Goal: Check status: Check status

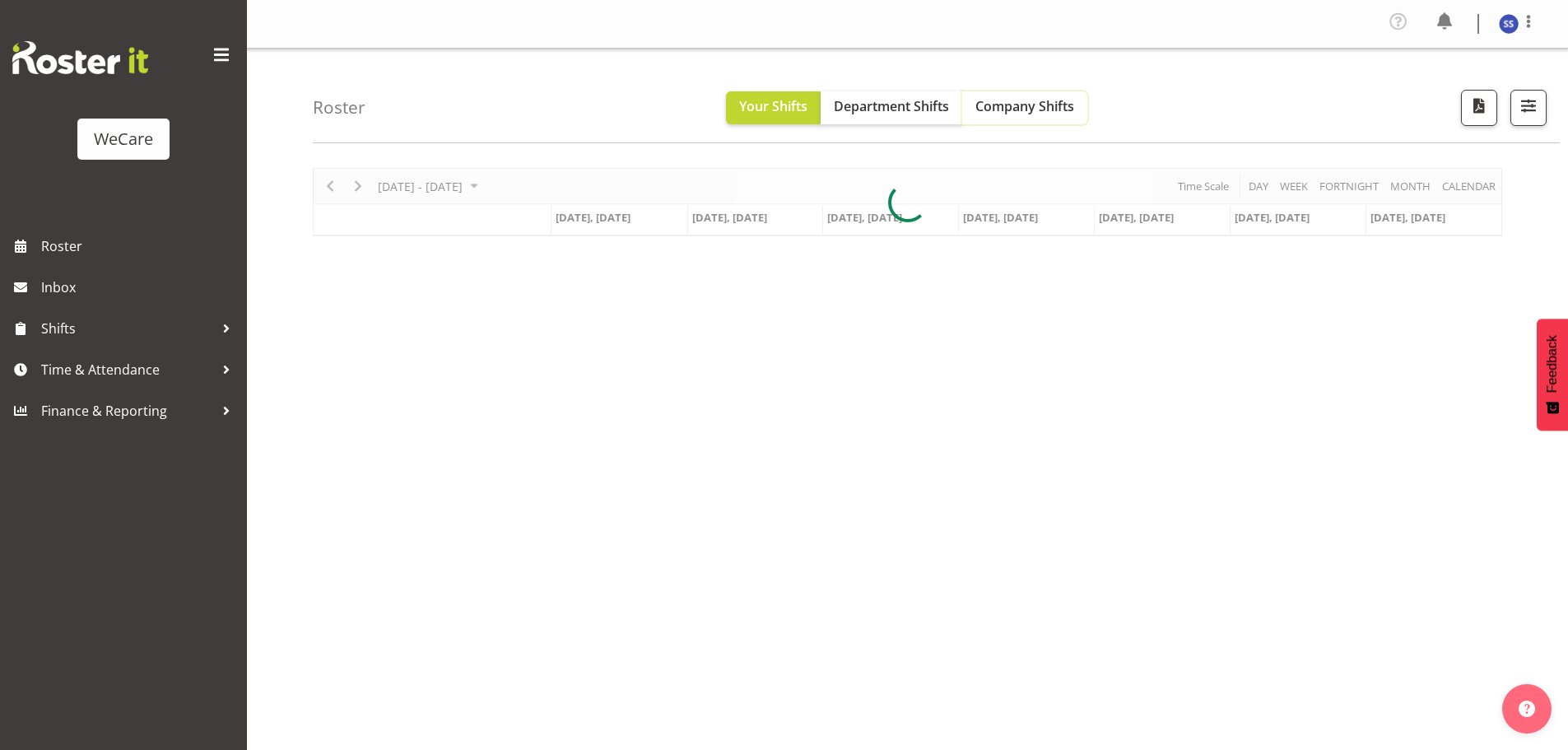
click at [1015, 102] on span "Company Shifts" at bounding box center [1025, 105] width 99 height 18
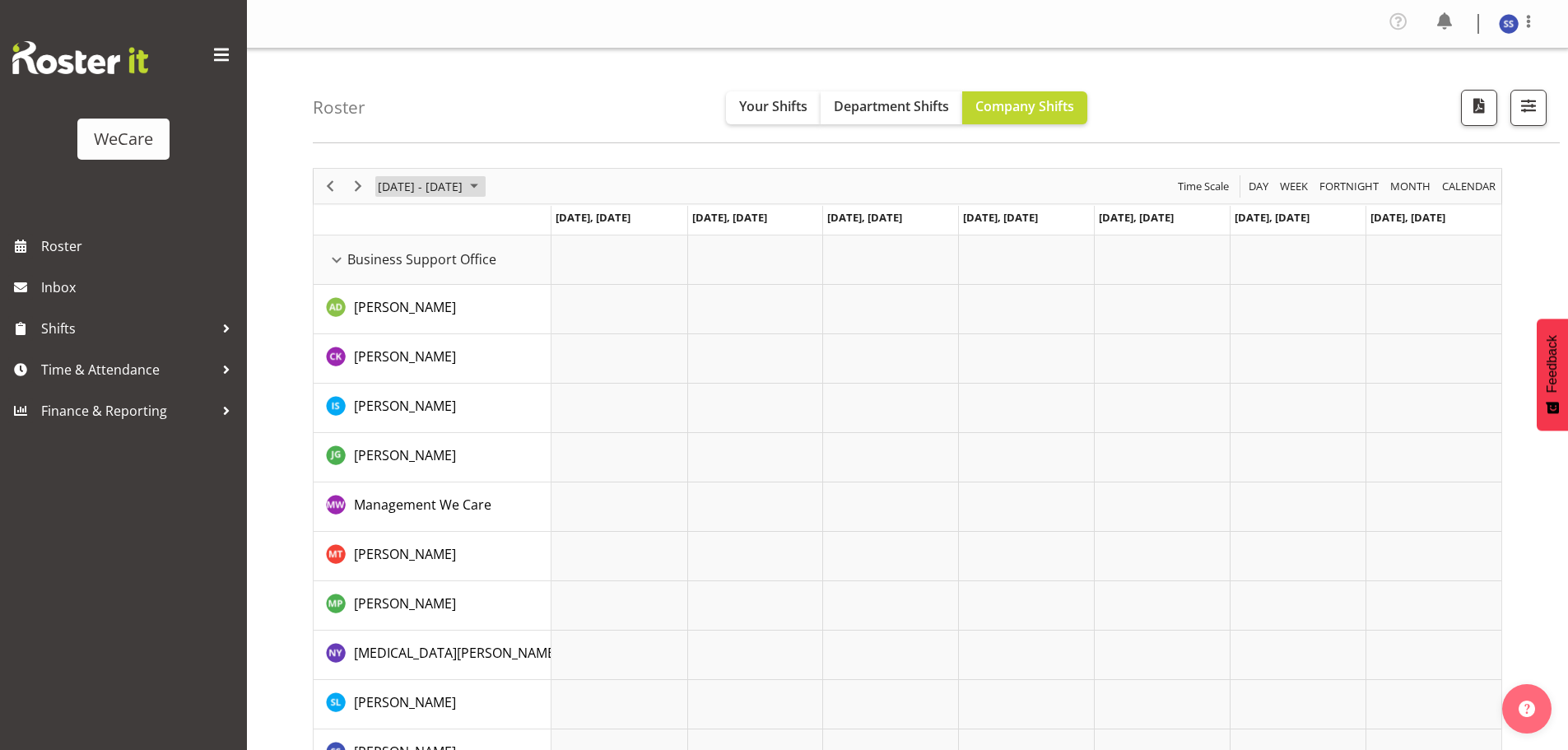
click at [482, 185] on span "June 24 - 30, 2024" at bounding box center [473, 186] width 20 height 20
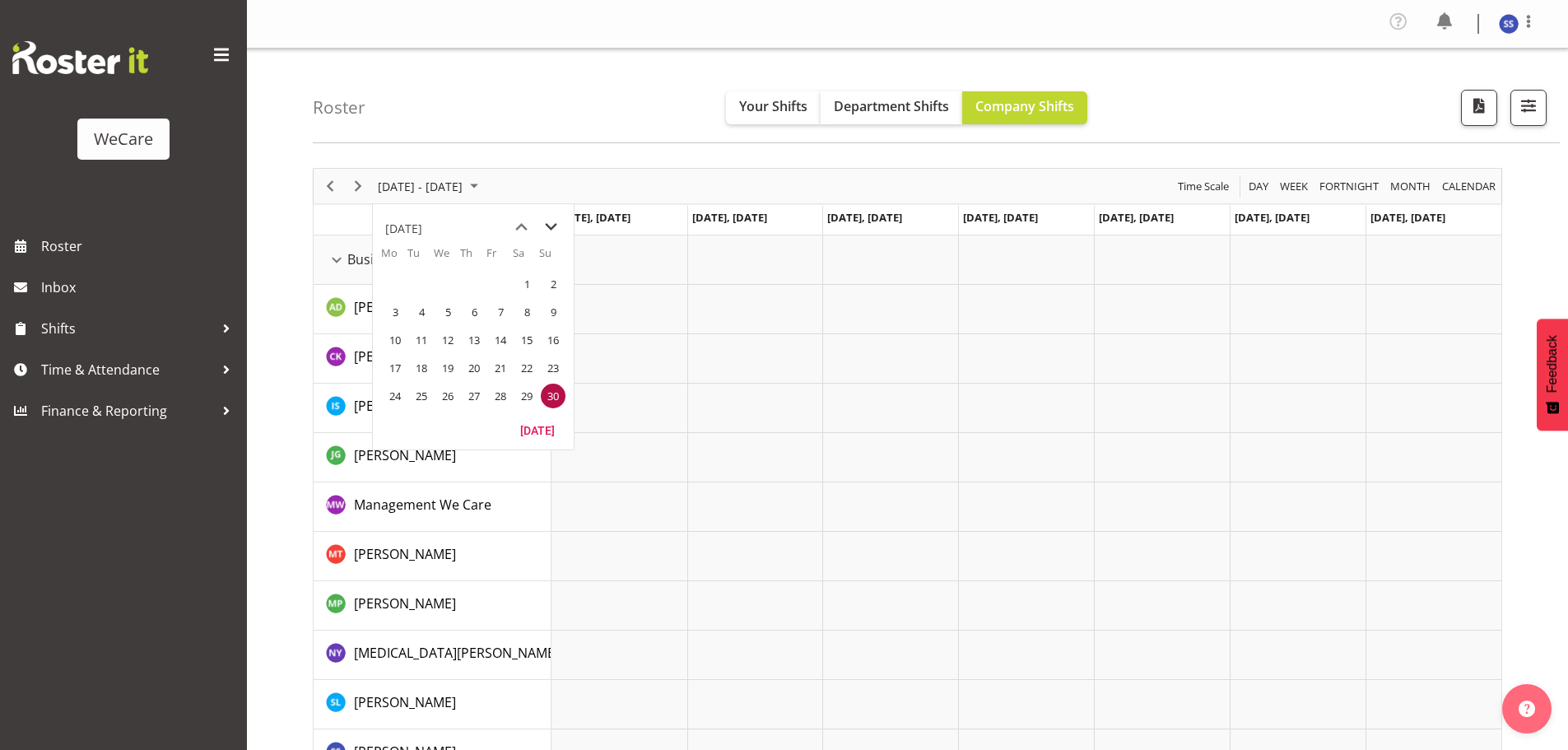
click at [552, 224] on span "next month" at bounding box center [551, 227] width 29 height 30
click at [551, 224] on span "next month" at bounding box center [551, 227] width 29 height 30
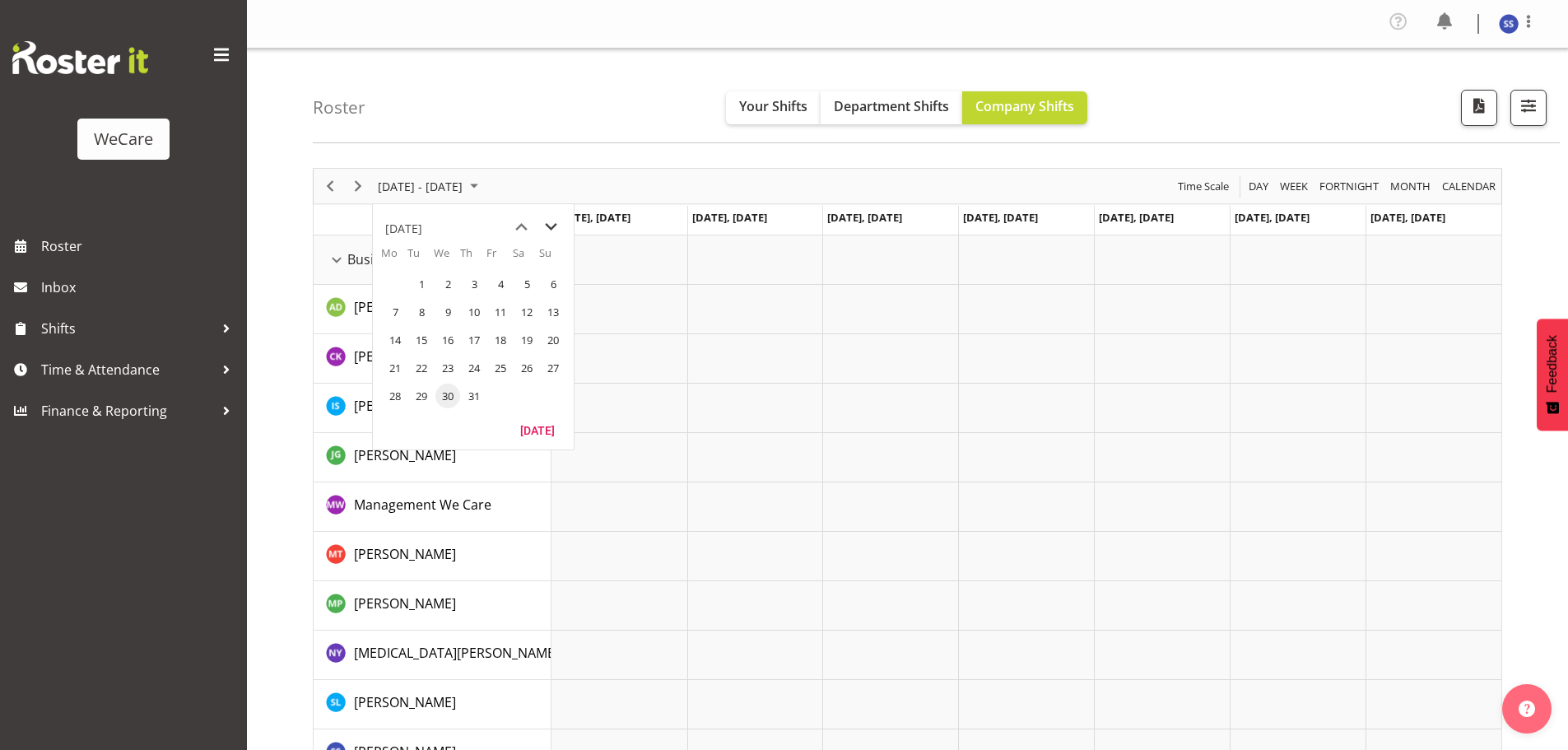
click at [551, 224] on span "next month" at bounding box center [551, 227] width 29 height 30
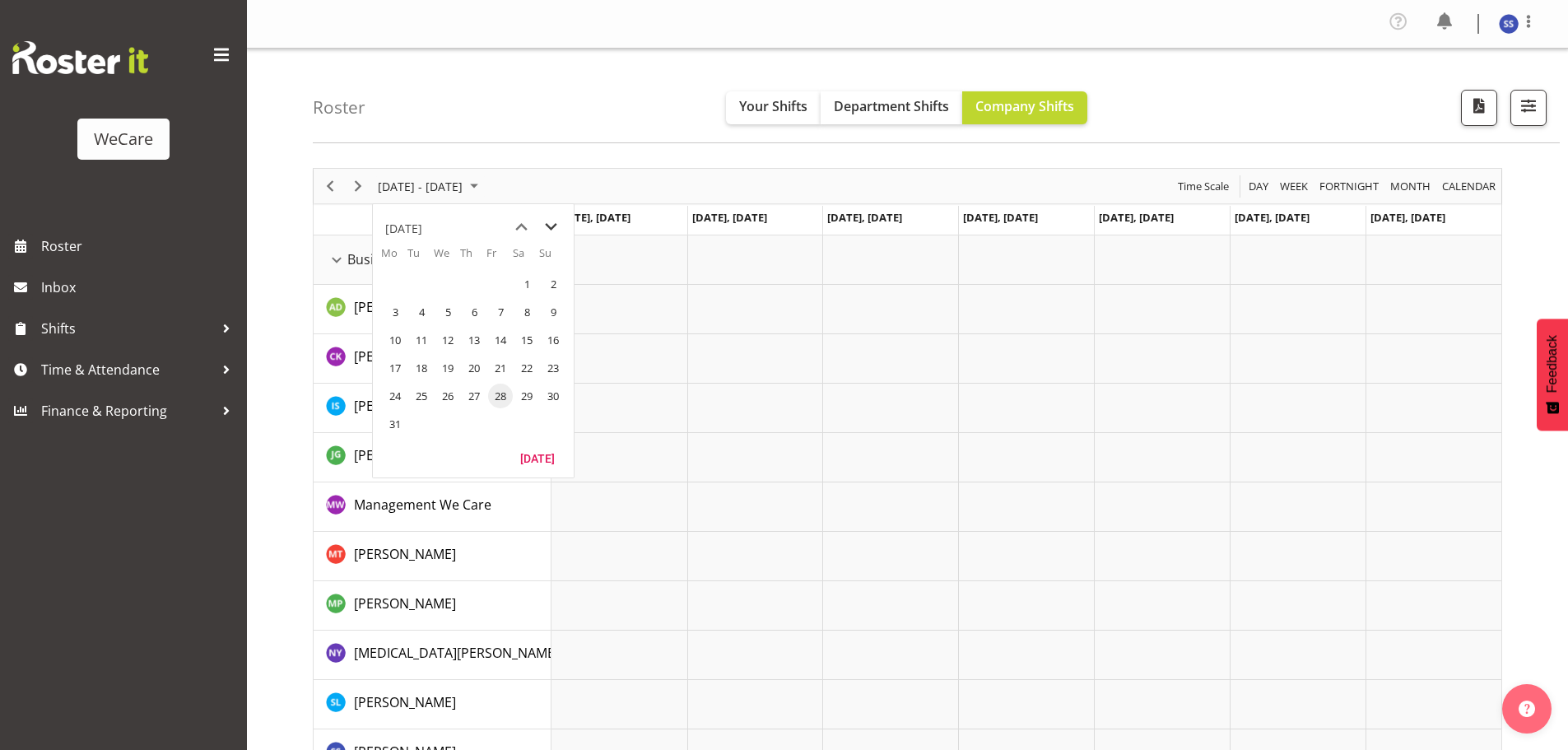
click at [551, 224] on span "next month" at bounding box center [551, 227] width 29 height 30
click at [474, 394] on span "28" at bounding box center [473, 395] width 25 height 25
